Goal: Communication & Community: Answer question/provide support

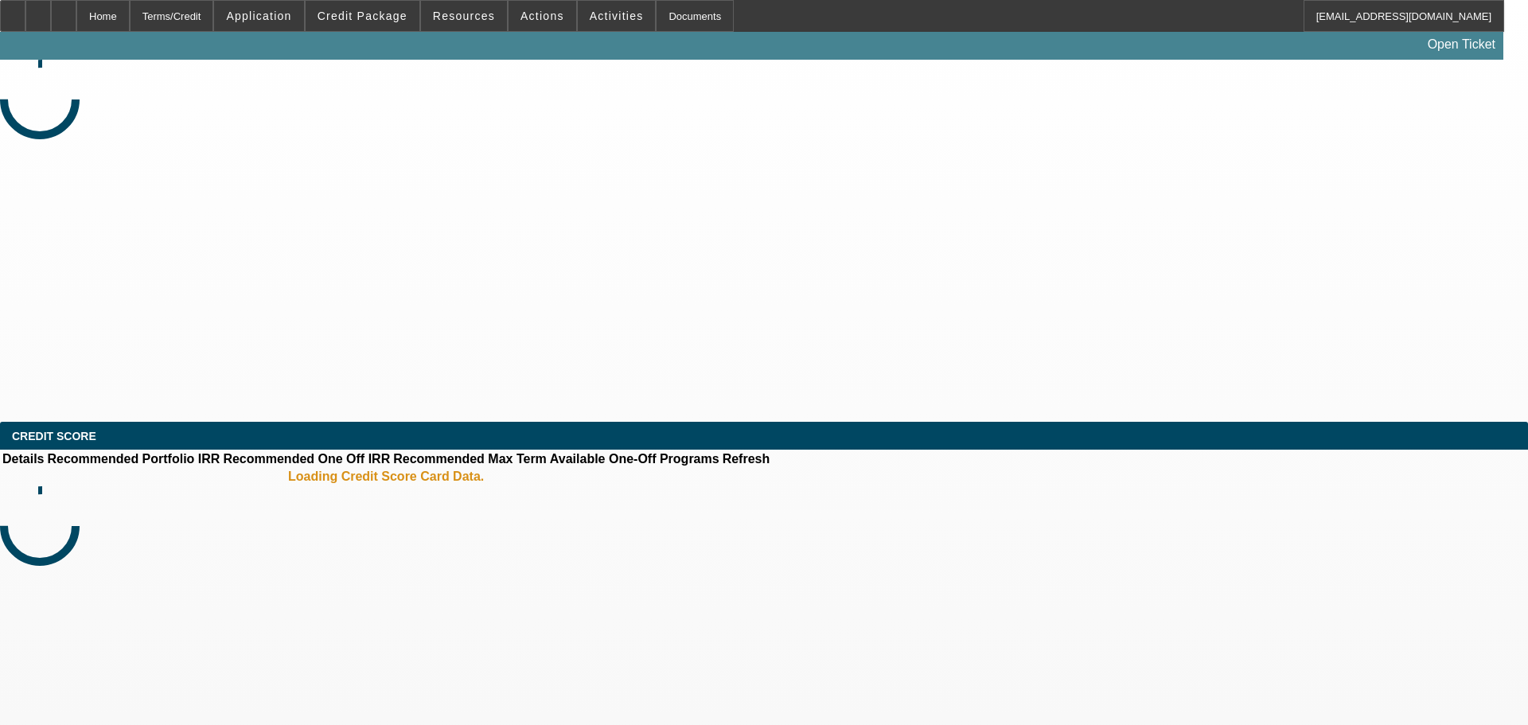
select select "0"
select select "2"
select select "0.1"
select select "4"
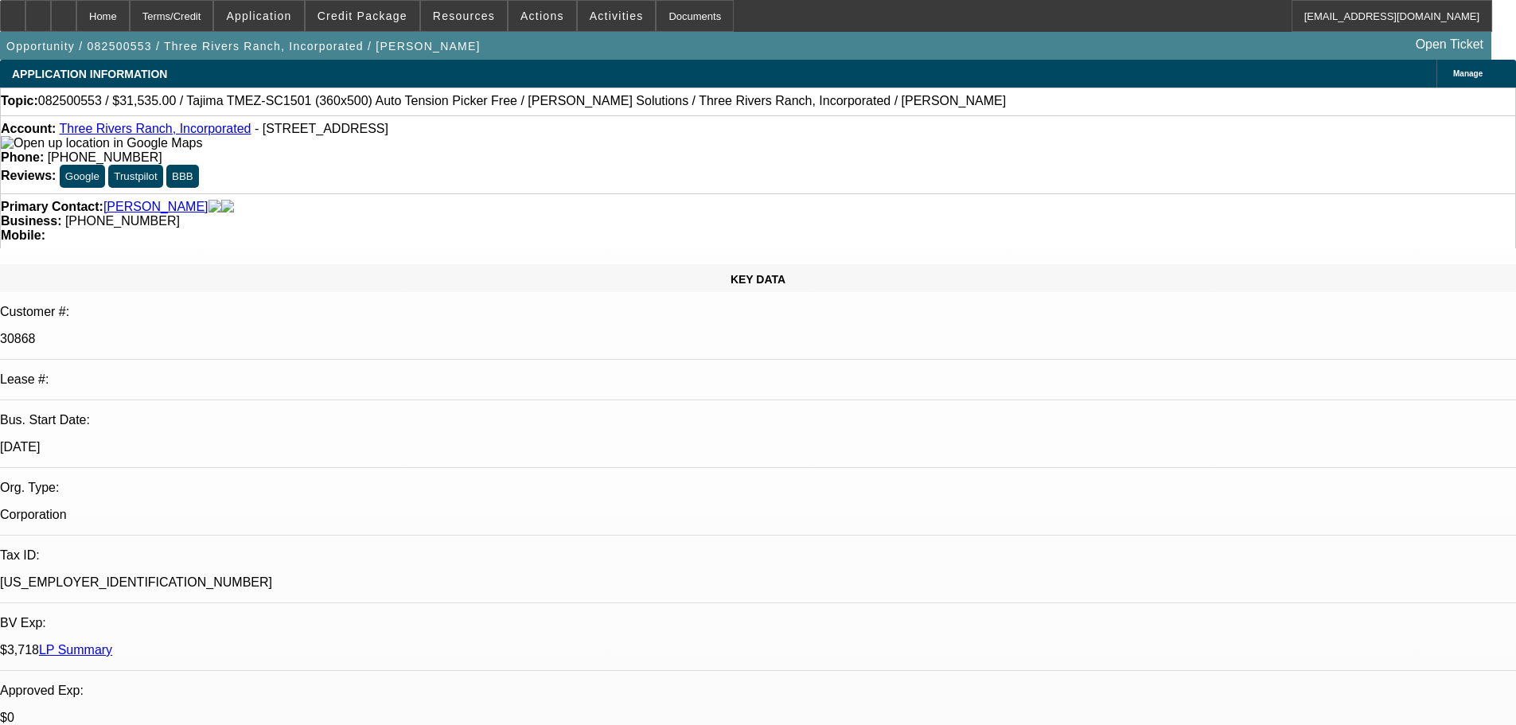
radio input "true"
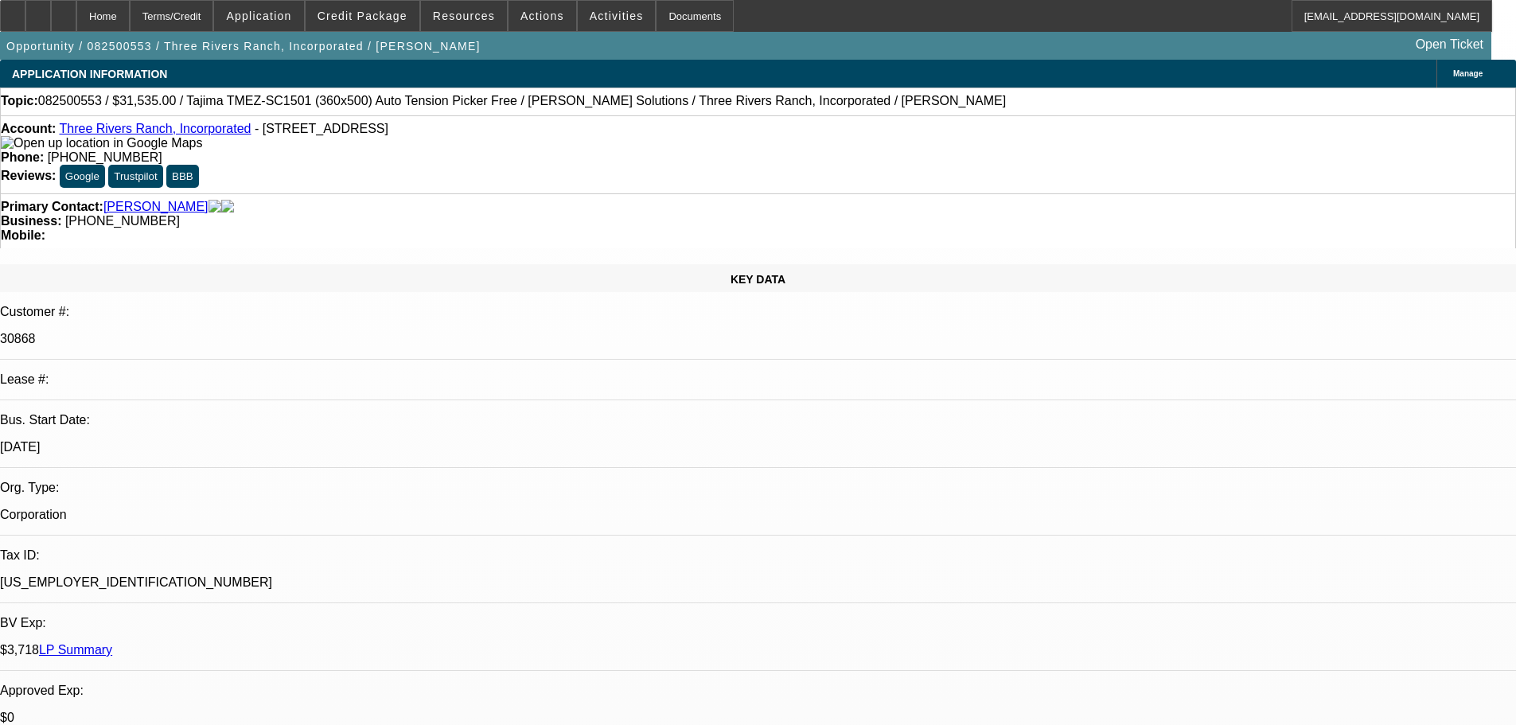
type textarea "THIS IS A SVC DEAL, ALWAYS PAID ON TIME, NO KNOWN ISSUES FOUND."
radio input "false"
radio input "true"
